Goal: Task Accomplishment & Management: Manage account settings

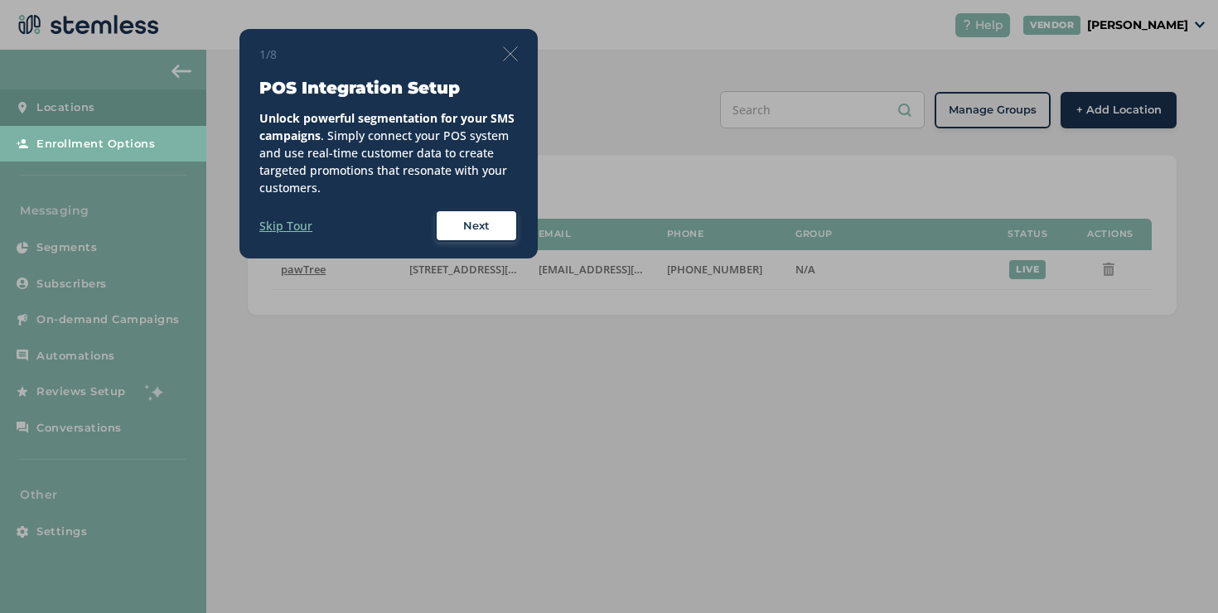
click at [297, 230] on label "Skip Tour" at bounding box center [285, 225] width 53 height 17
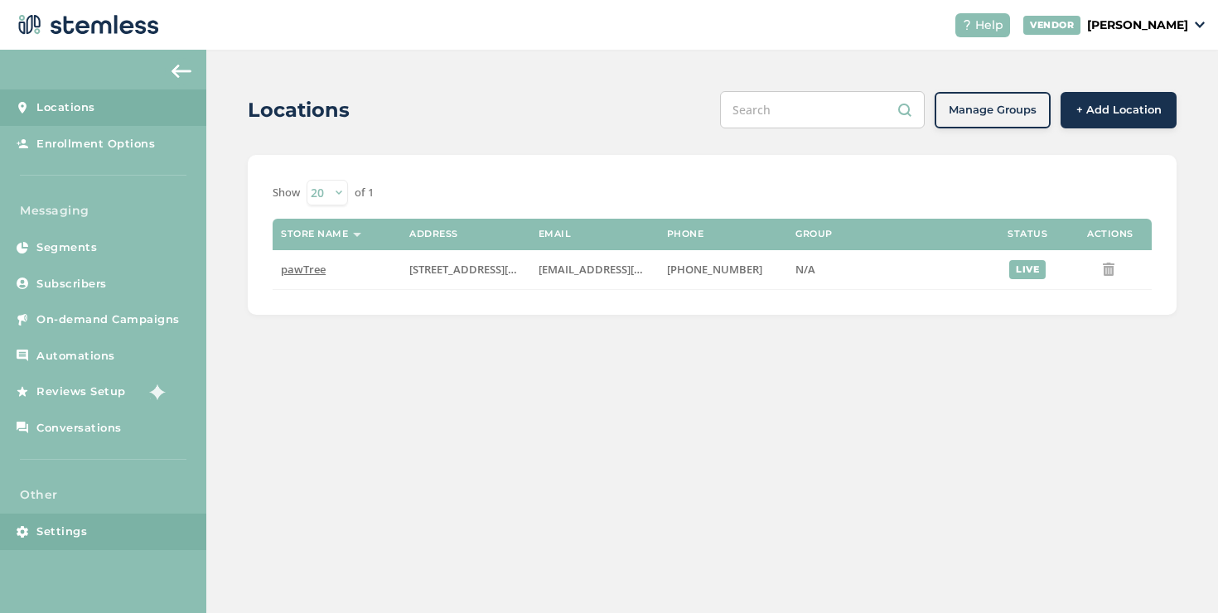
click at [131, 523] on link "Settings" at bounding box center [103, 532] width 206 height 36
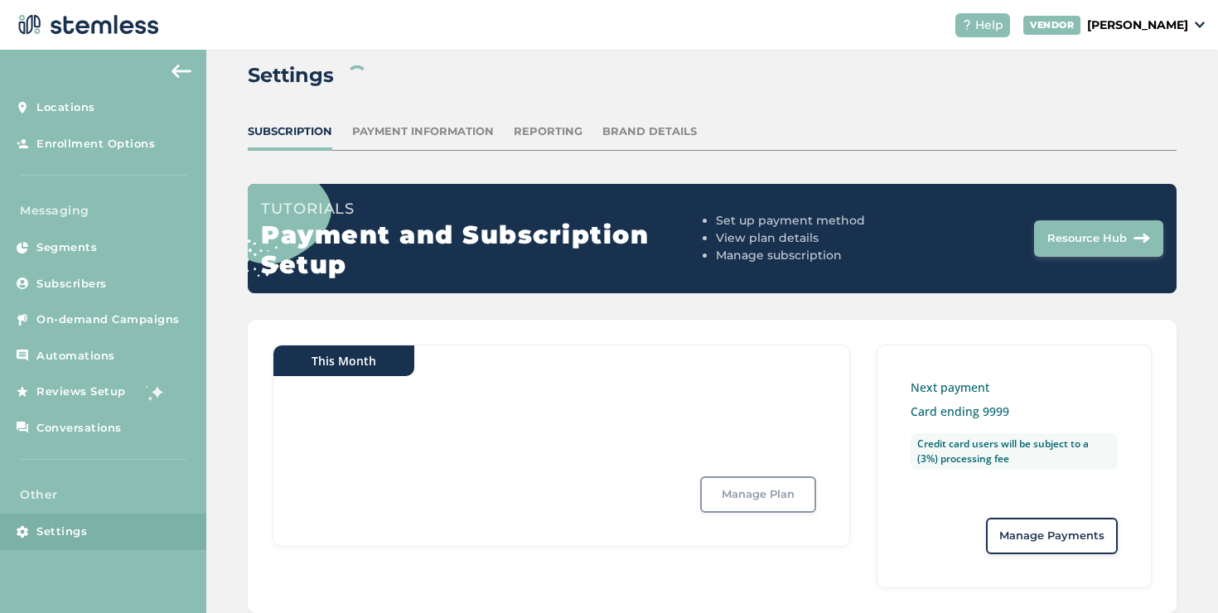
scroll to position [42, 0]
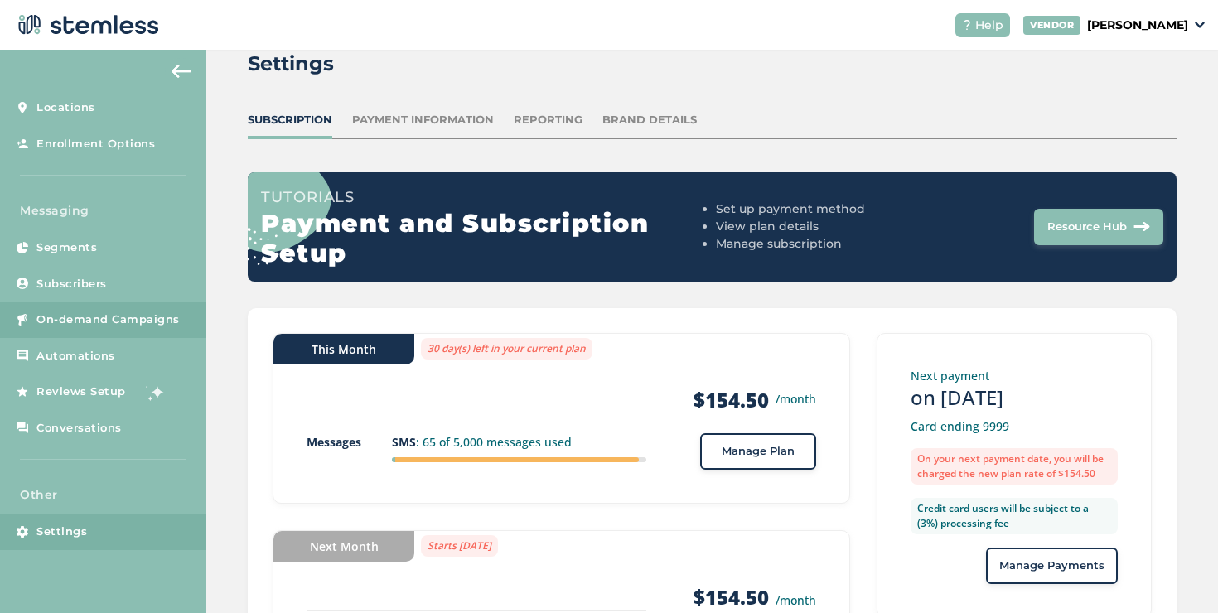
click at [132, 318] on span "On-demand Campaigns" at bounding box center [107, 320] width 143 height 17
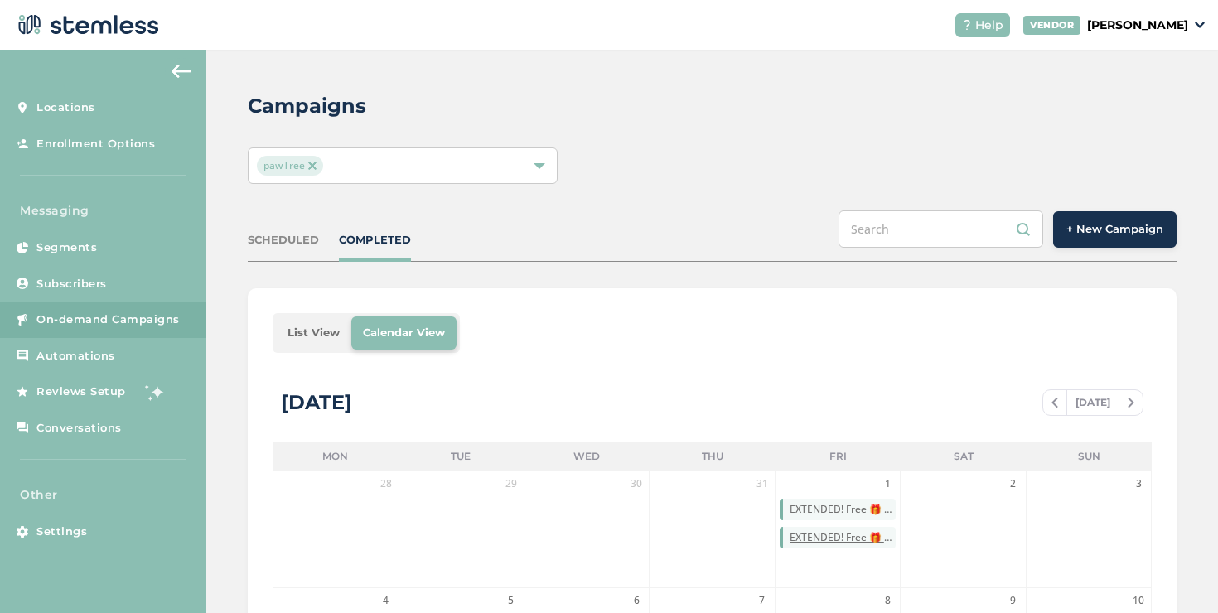
click at [335, 339] on li "List View" at bounding box center [313, 333] width 75 height 33
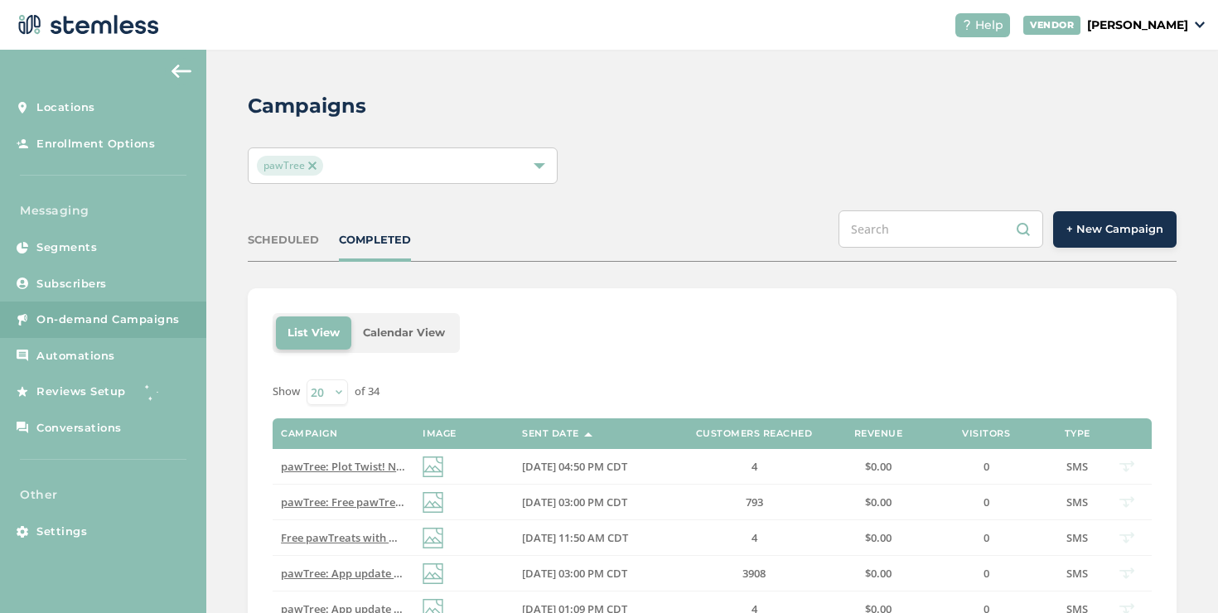
click at [286, 235] on div "SCHEDULED" at bounding box center [283, 240] width 71 height 17
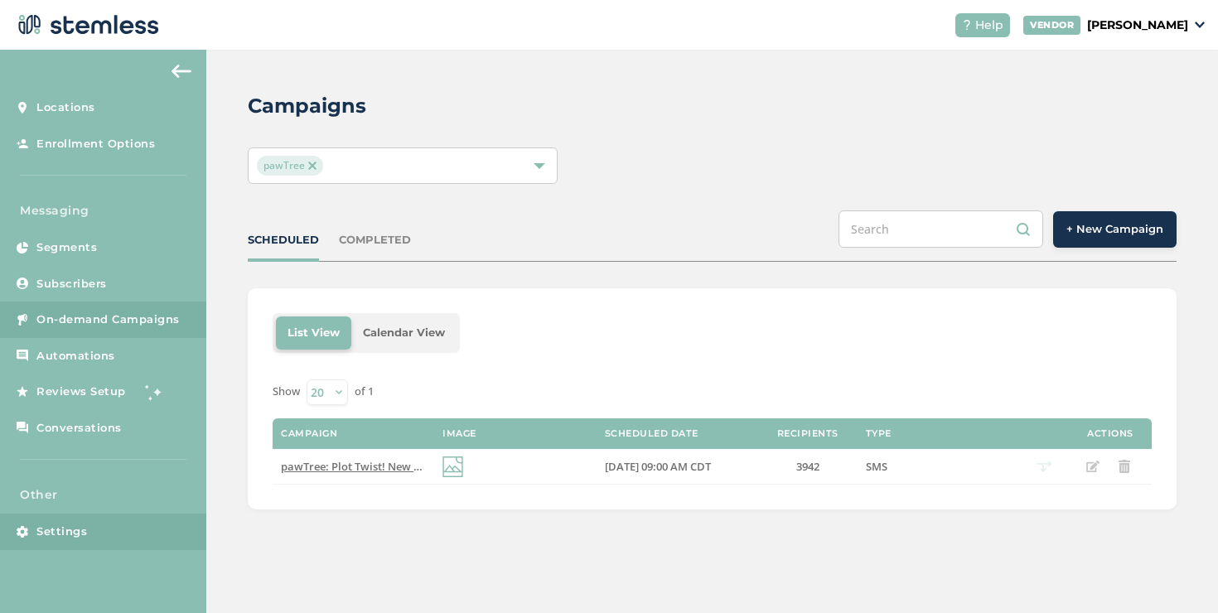
click at [161, 543] on link "Settings" at bounding box center [103, 532] width 206 height 36
